Goal: Task Accomplishment & Management: Use online tool/utility

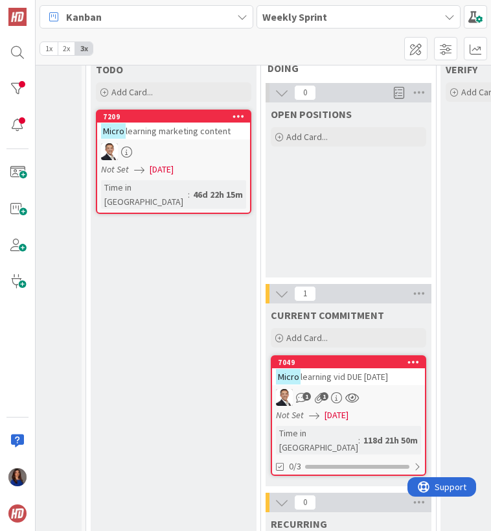
scroll to position [104, 124]
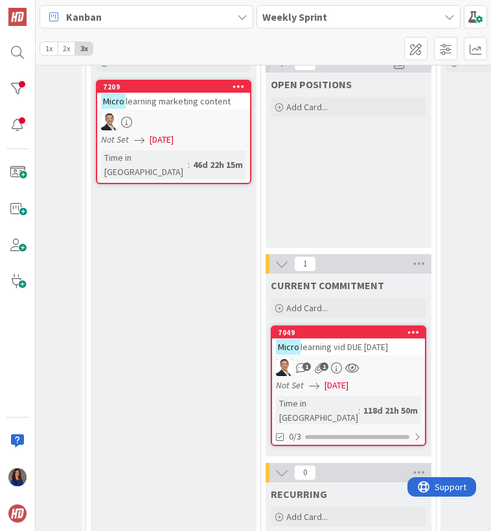
click at [385, 368] on link "7049 Micro learning vid DUE [DATE] 1 1 Not Set [DATE] Time in [GEOGRAPHIC_DATA]…" at bounding box center [349, 386] width 156 height 121
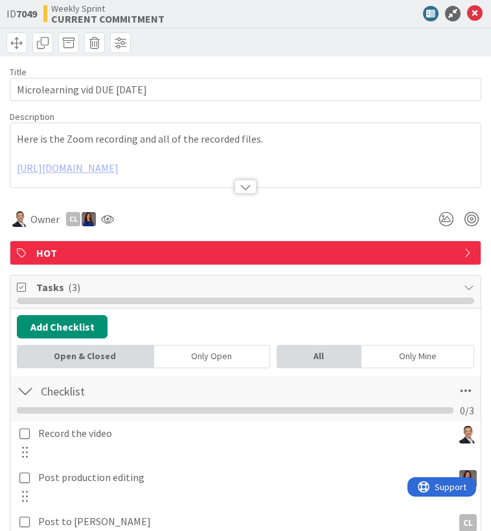
click at [246, 187] on div at bounding box center [246, 187] width 22 height 14
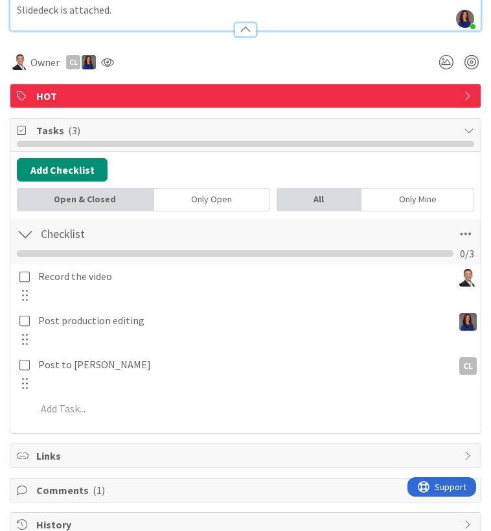
scroll to position [212, 0]
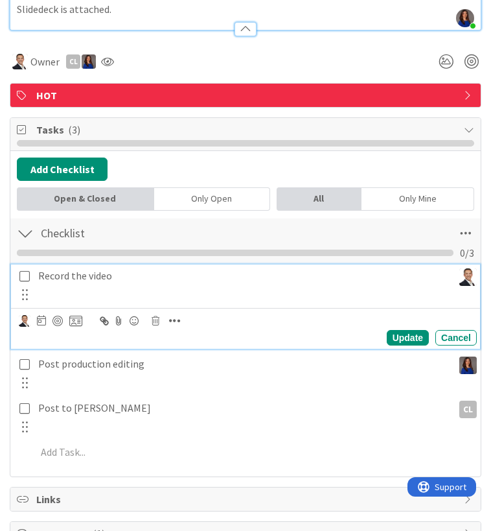
click at [23, 282] on icon at bounding box center [25, 276] width 15 height 12
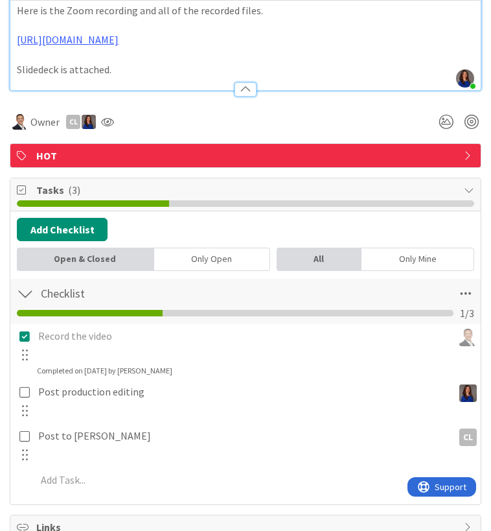
scroll to position [500, 0]
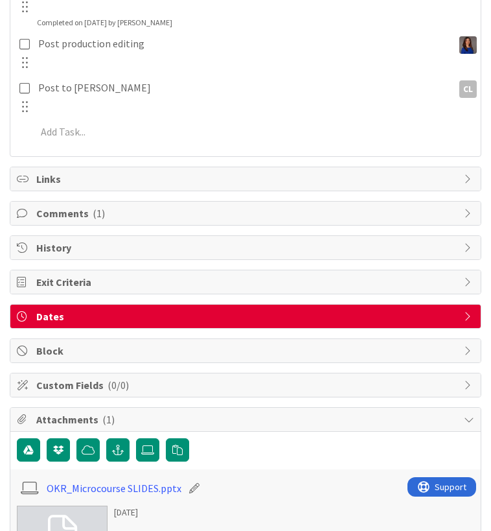
click at [93, 220] on span "( 1 )" at bounding box center [99, 213] width 12 height 13
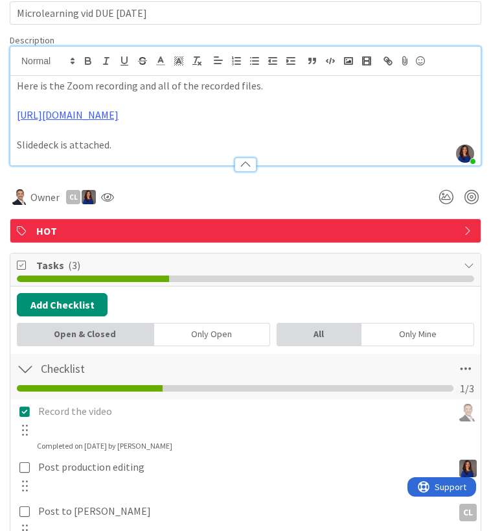
scroll to position [63, 0]
